Goal: Transaction & Acquisition: Download file/media

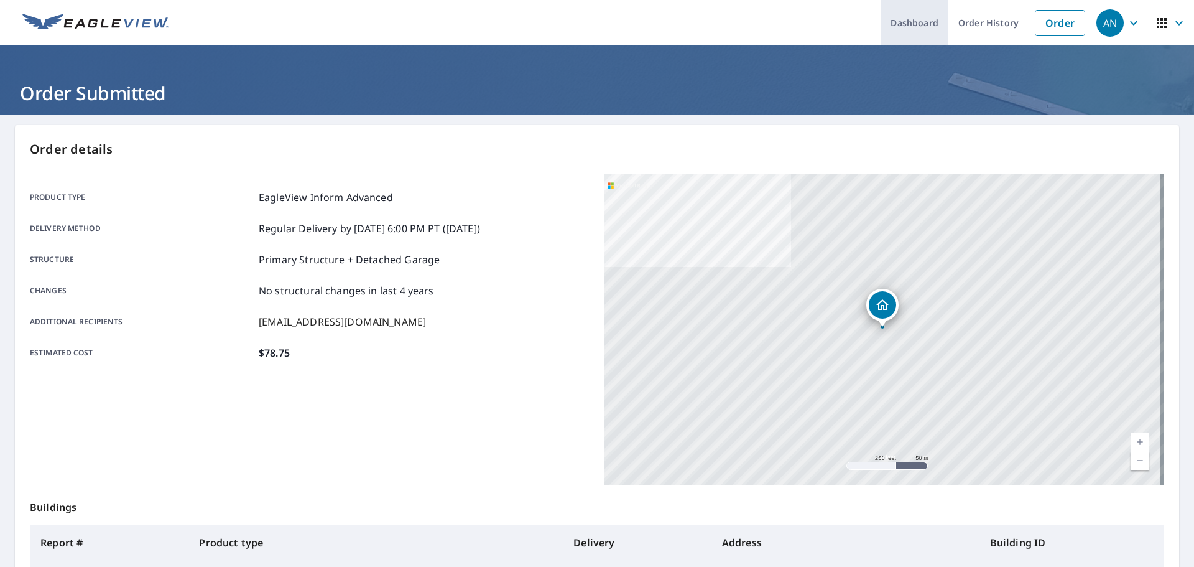
click at [892, 26] on link "Dashboard" at bounding box center [915, 22] width 68 height 45
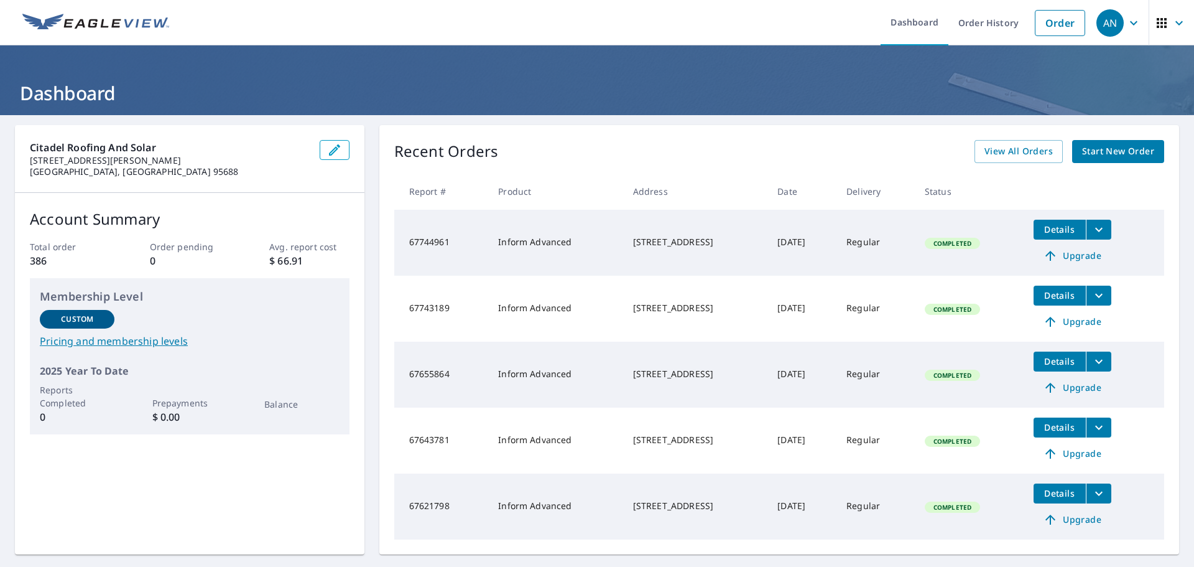
drag, startPoint x: 594, startPoint y: 232, endPoint x: 747, endPoint y: 251, distance: 153.6
click at [747, 251] on td "21 Paseo Vespertino Rancho Santa Margarita, CA 92688" at bounding box center [695, 243] width 145 height 66
copy div "21 Paseo Vespertino Rancho Santa Margarita, CA 92688"
drag, startPoint x: 693, startPoint y: 316, endPoint x: 594, endPoint y: 300, distance: 100.2
click at [623, 300] on td "15810 Toscana Ct Santa Clarita, CA 91387" at bounding box center [695, 309] width 145 height 66
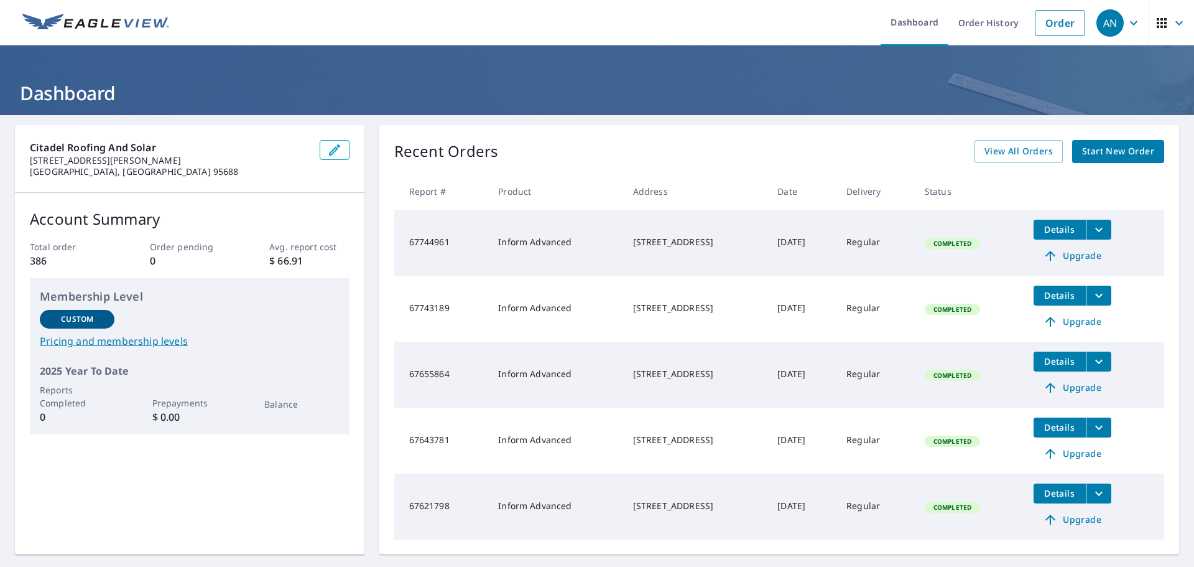
copy div "15810 Toscana Ct Santa Clarita, CA 91387"
click at [1107, 294] on icon "filesDropdownBtn-67743189" at bounding box center [1099, 295] width 15 height 15
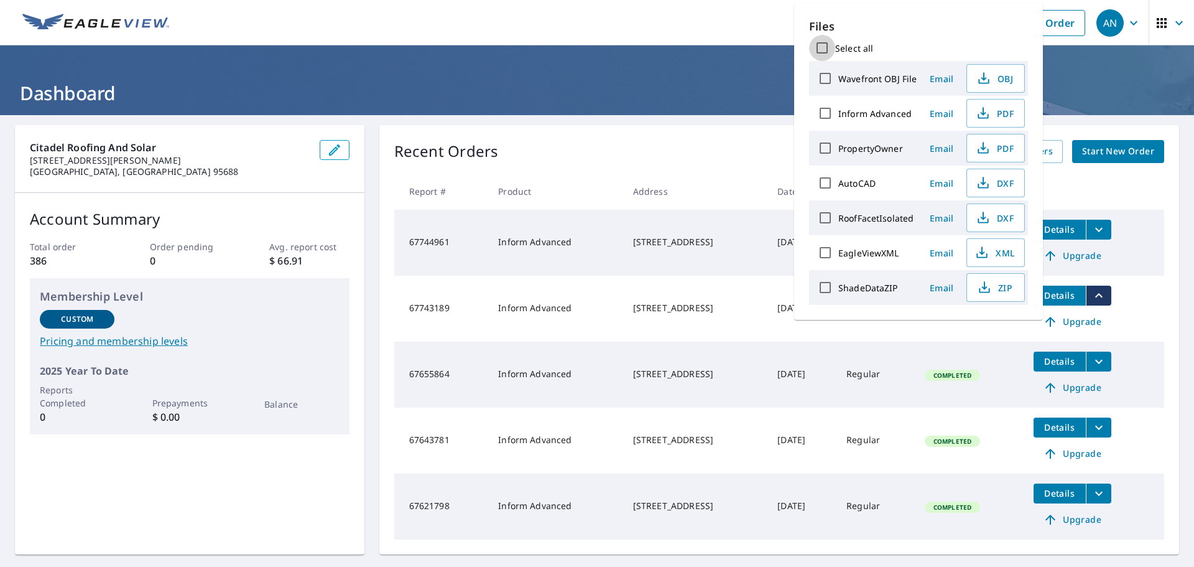
click at [824, 47] on input "Select all" at bounding box center [822, 48] width 26 height 26
checkbox input "true"
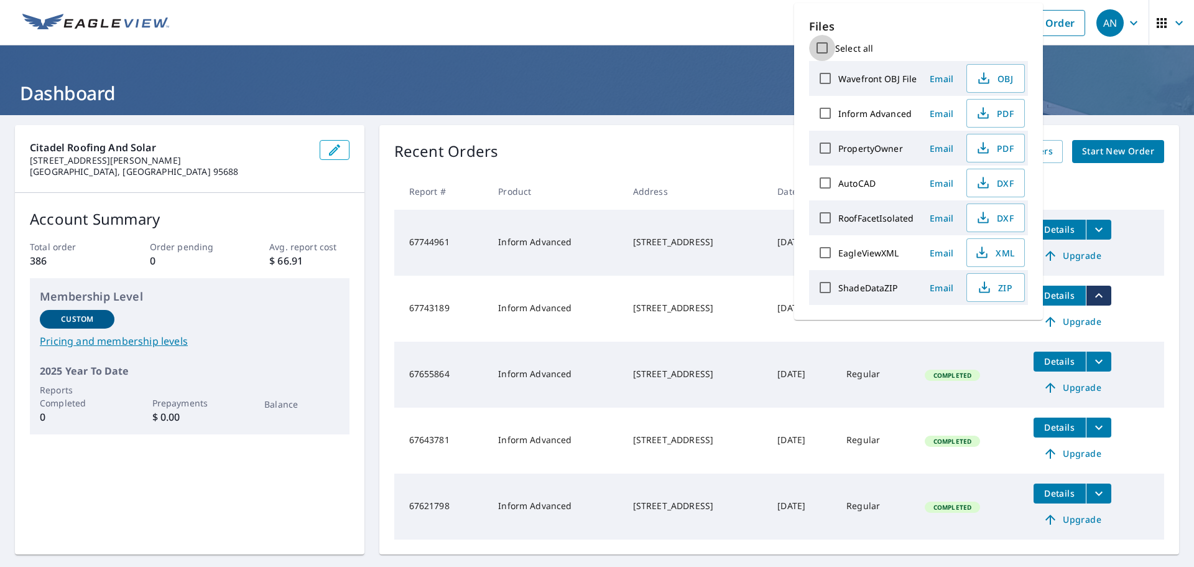
checkbox input "true"
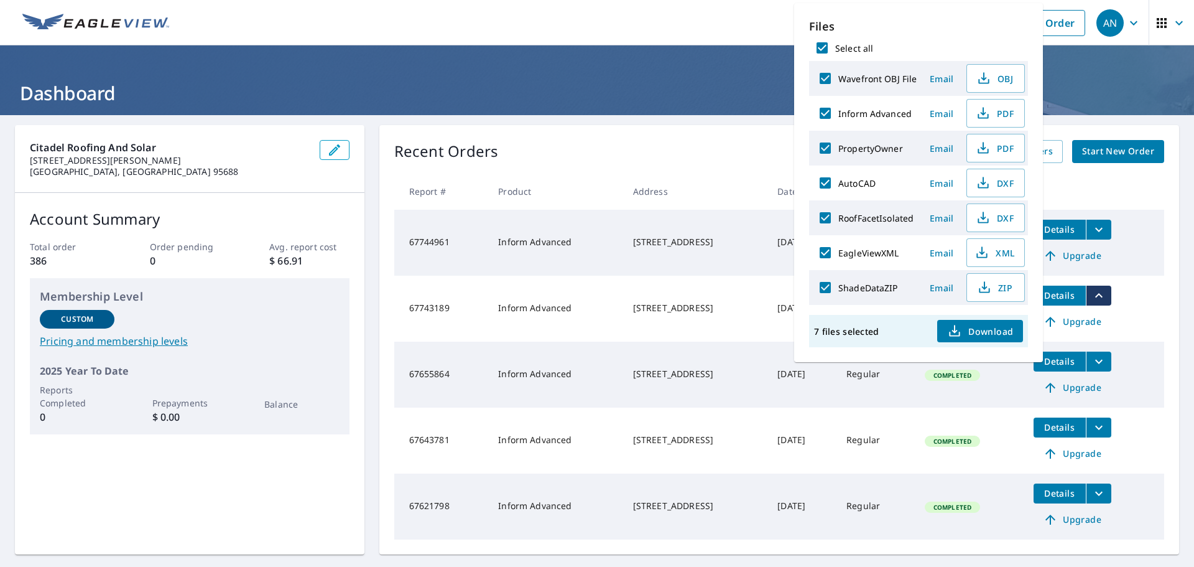
click at [992, 332] on span "Download" at bounding box center [980, 330] width 66 height 15
click at [713, 156] on div "Recent Orders View All Orders Start New Order" at bounding box center [779, 151] width 770 height 23
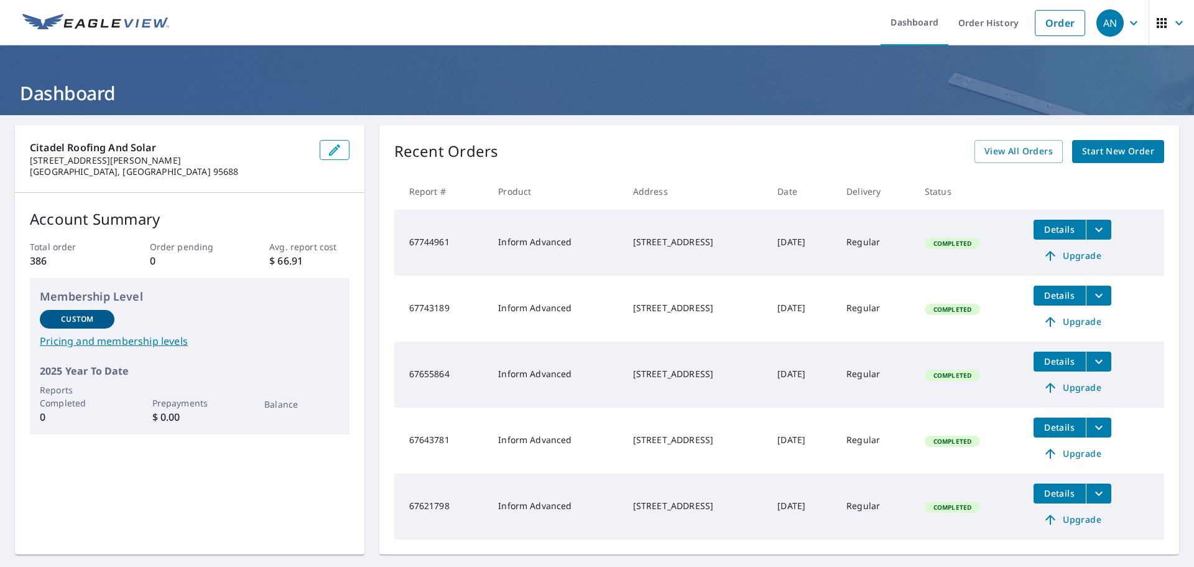
click at [1107, 231] on icon "filesDropdownBtn-67744961" at bounding box center [1099, 229] width 15 height 15
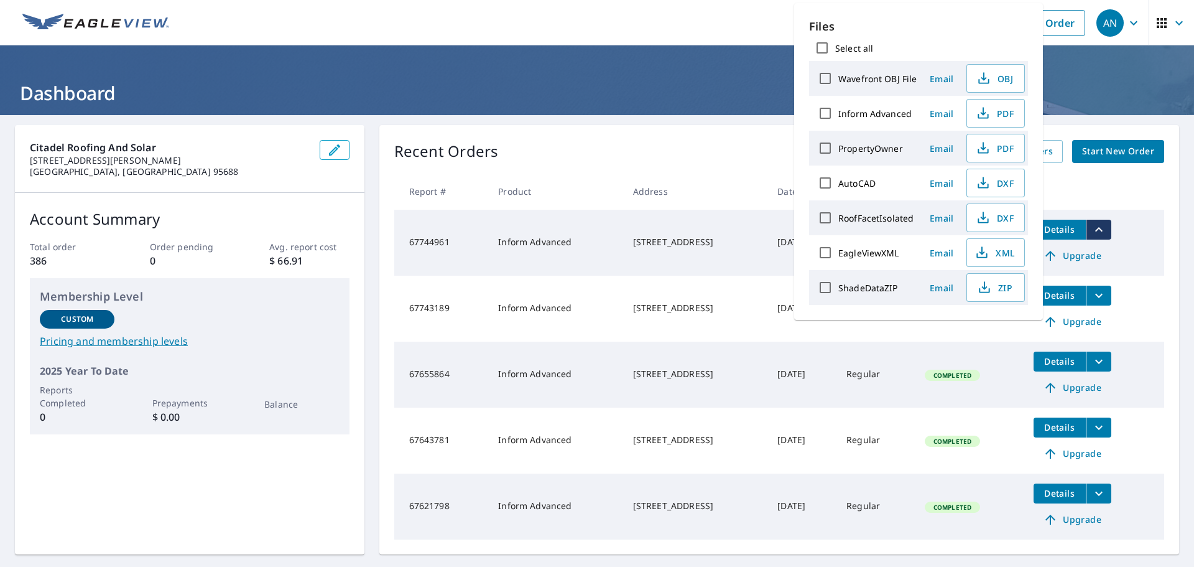
click at [846, 50] on label "Select all" at bounding box center [854, 48] width 38 height 12
click at [835, 50] on input "Select all" at bounding box center [822, 48] width 26 height 26
checkbox input "true"
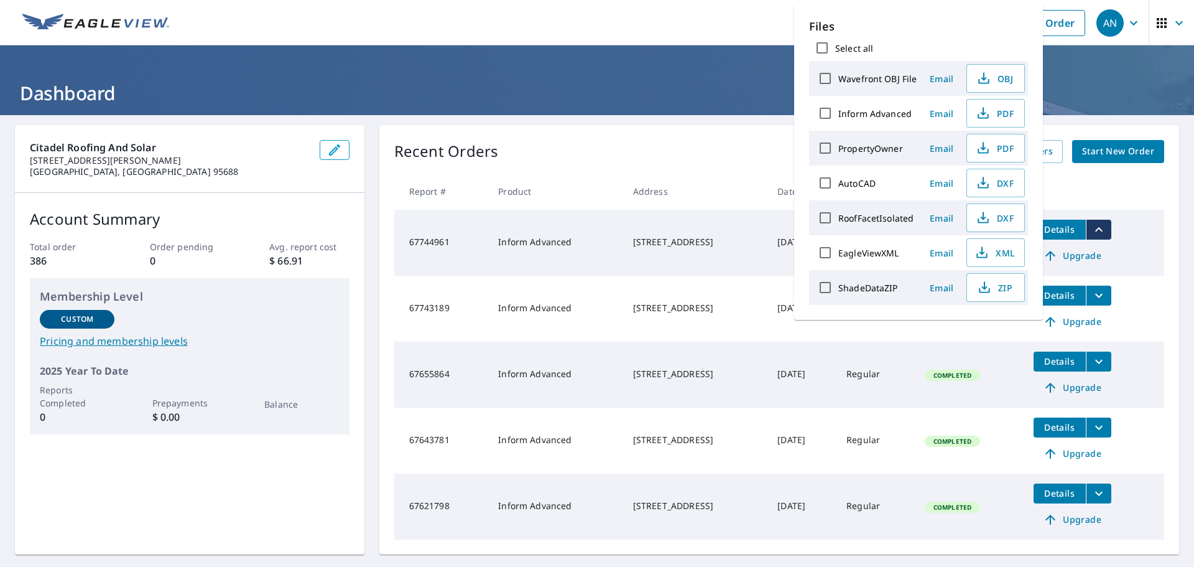
checkbox input "true"
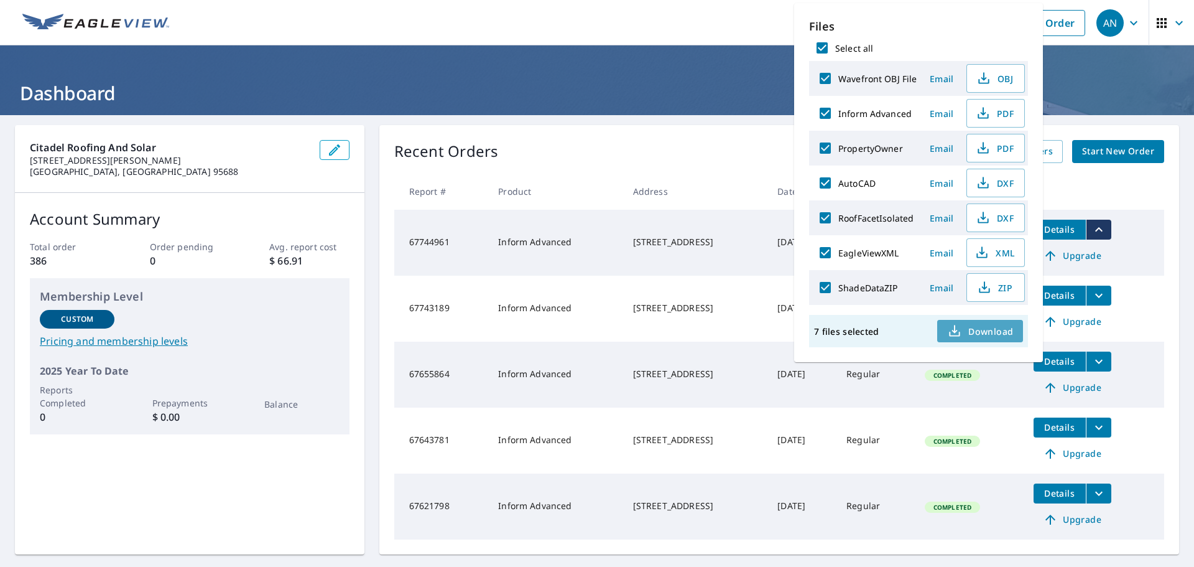
click at [979, 328] on span "Download" at bounding box center [980, 330] width 66 height 15
